Goal: Navigation & Orientation: Find specific page/section

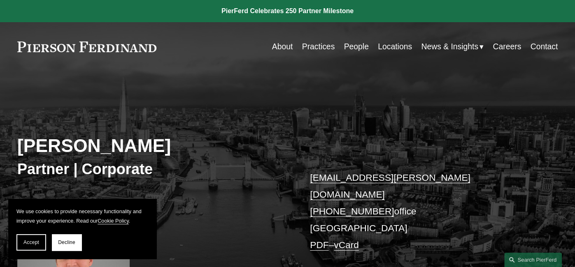
click at [30, 242] on span "Accept" at bounding box center [31, 243] width 16 height 6
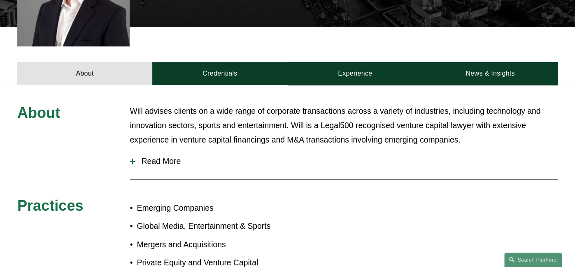
scroll to position [282, 0]
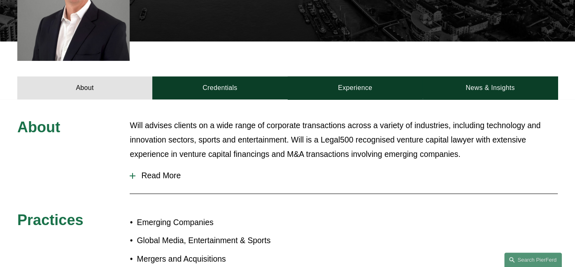
click at [149, 171] on span "Read More" at bounding box center [346, 175] width 422 height 9
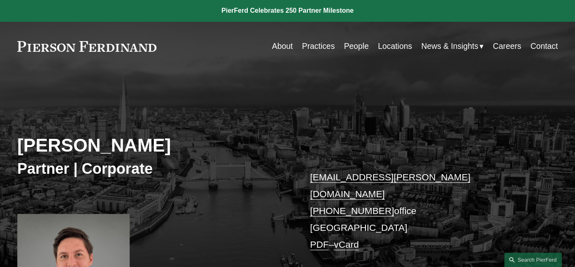
scroll to position [0, 0]
click at [355, 45] on link "People" at bounding box center [356, 47] width 25 height 16
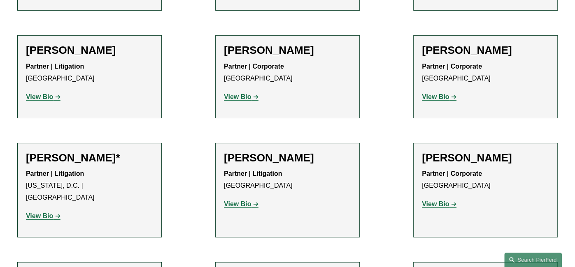
scroll to position [4016, 0]
